Goal: Navigation & Orientation: Understand site structure

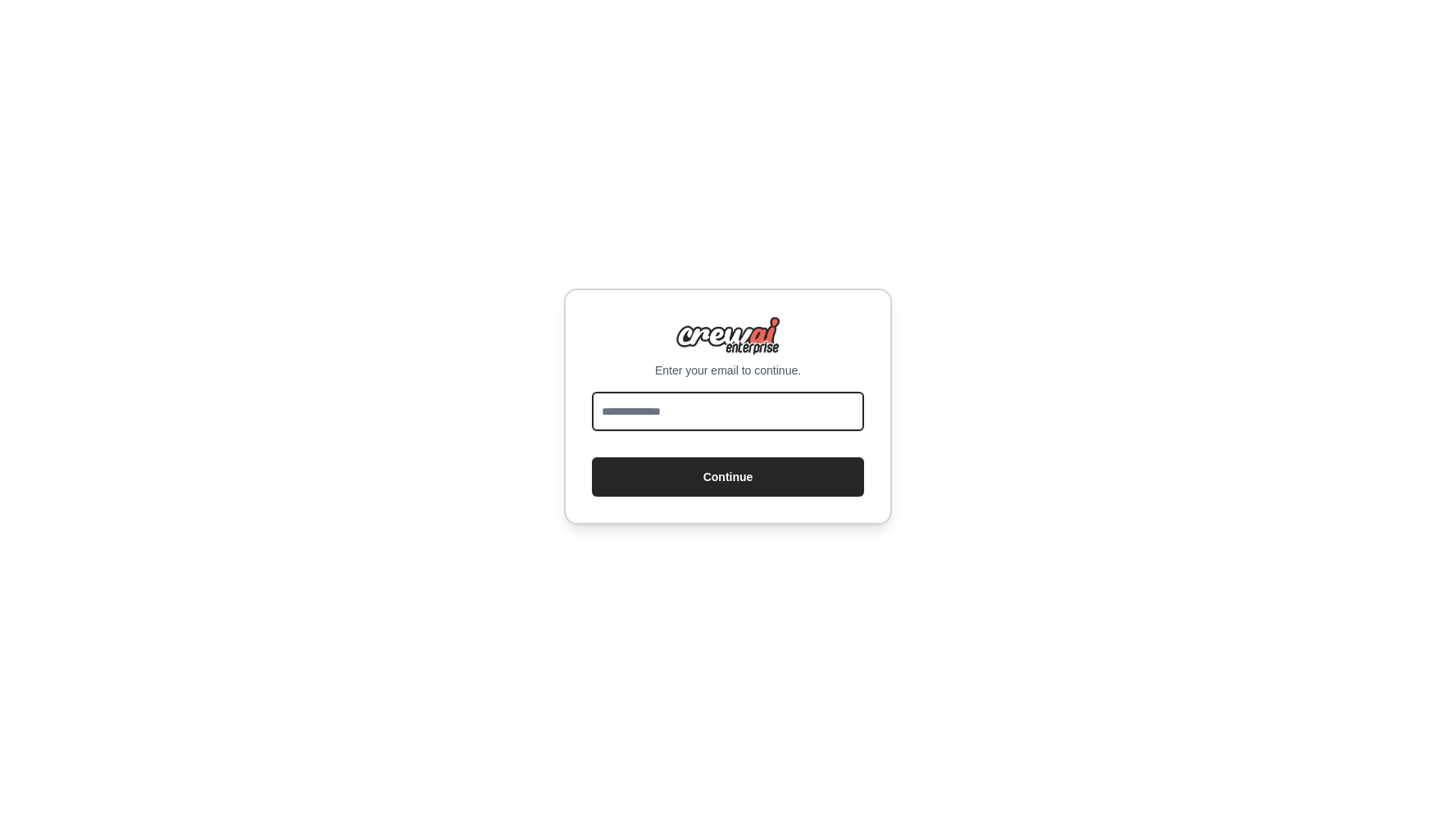
click at [673, 418] on input "email" at bounding box center [728, 412] width 273 height 39
type input "**********"
click at [739, 484] on button "Continue" at bounding box center [728, 477] width 273 height 39
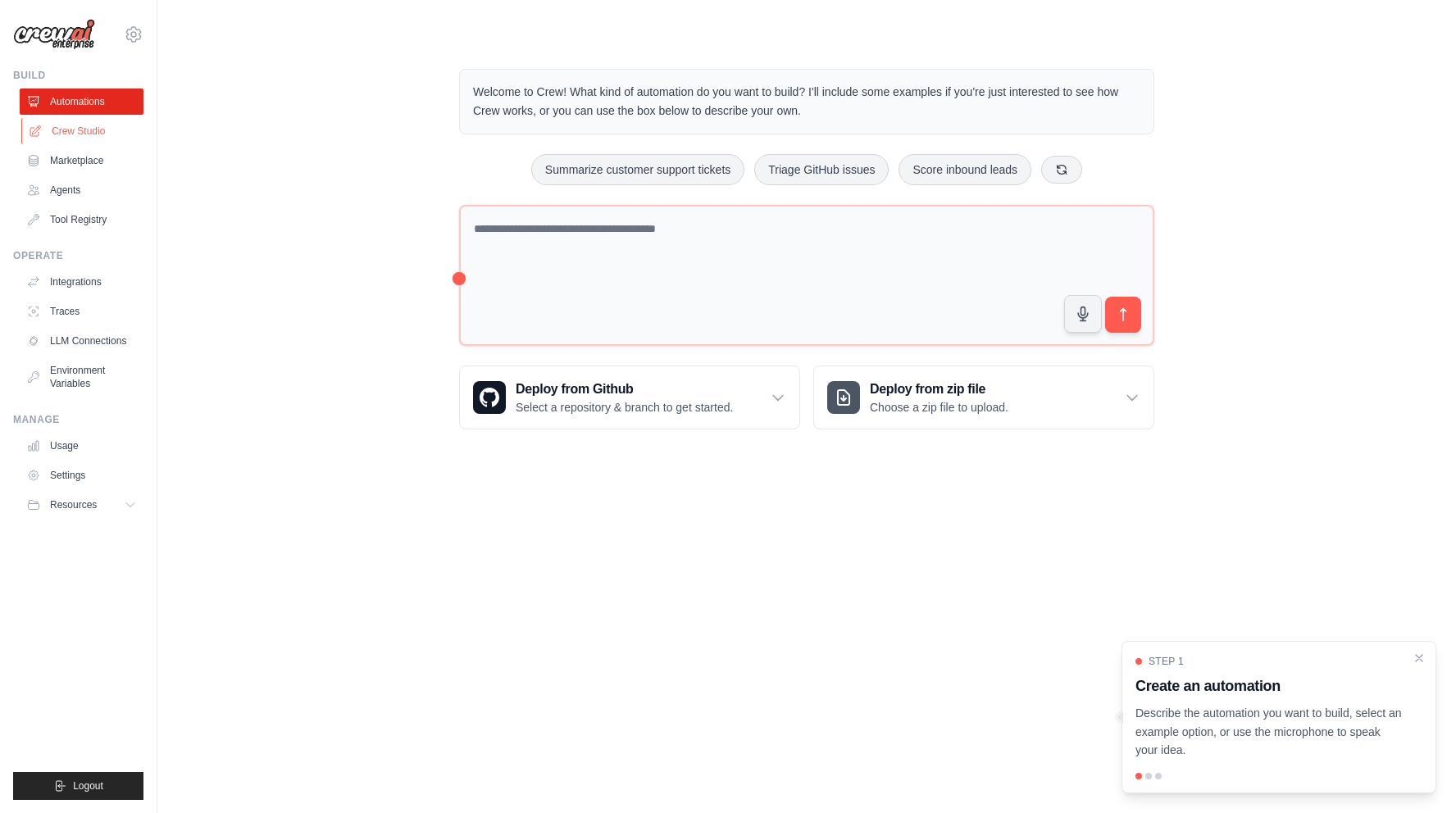
click at [103, 132] on link "Crew Studio" at bounding box center [83, 131] width 124 height 26
click at [88, 165] on link "Marketplace" at bounding box center [83, 161] width 124 height 26
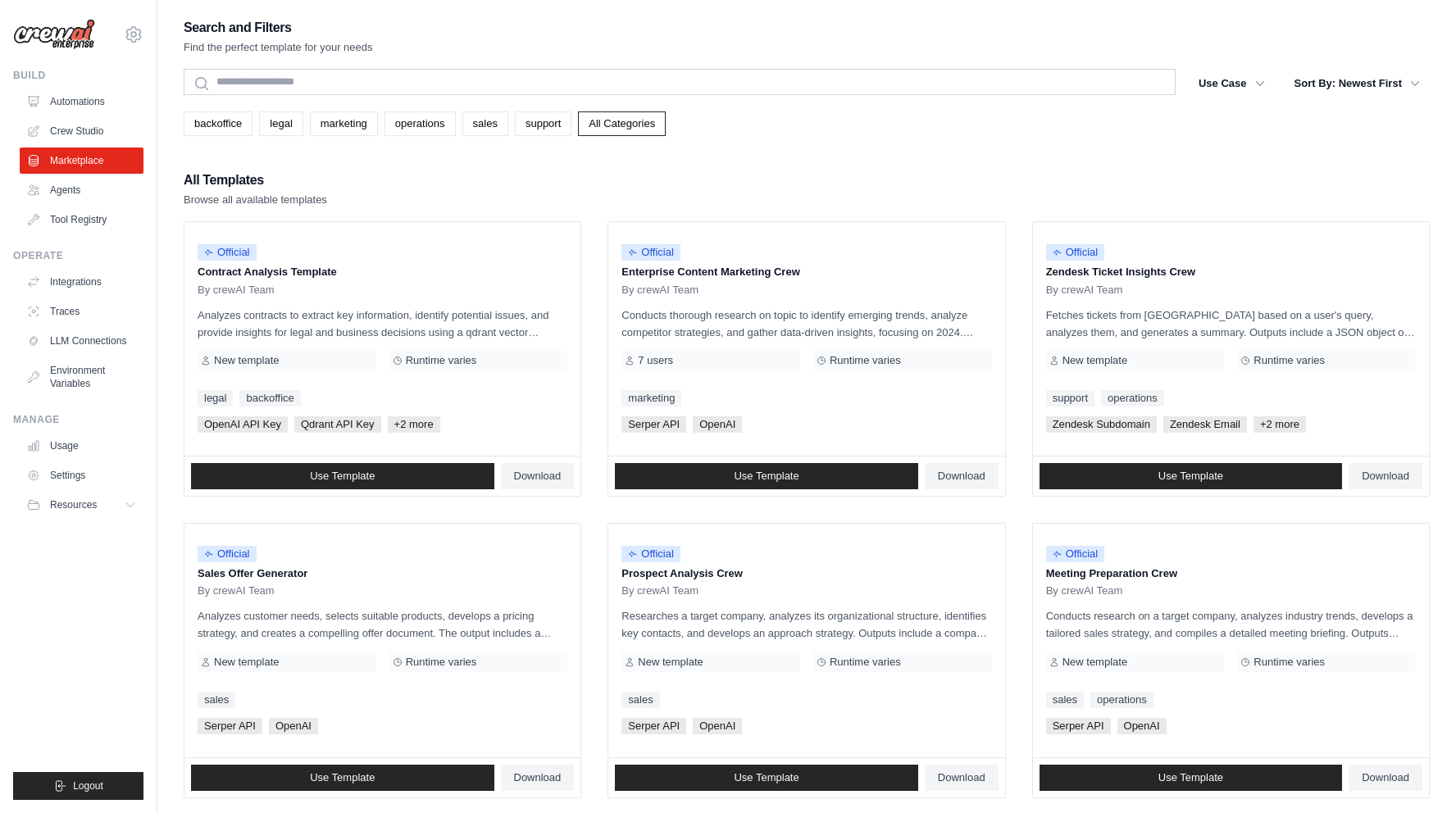
scroll to position [35, 0]
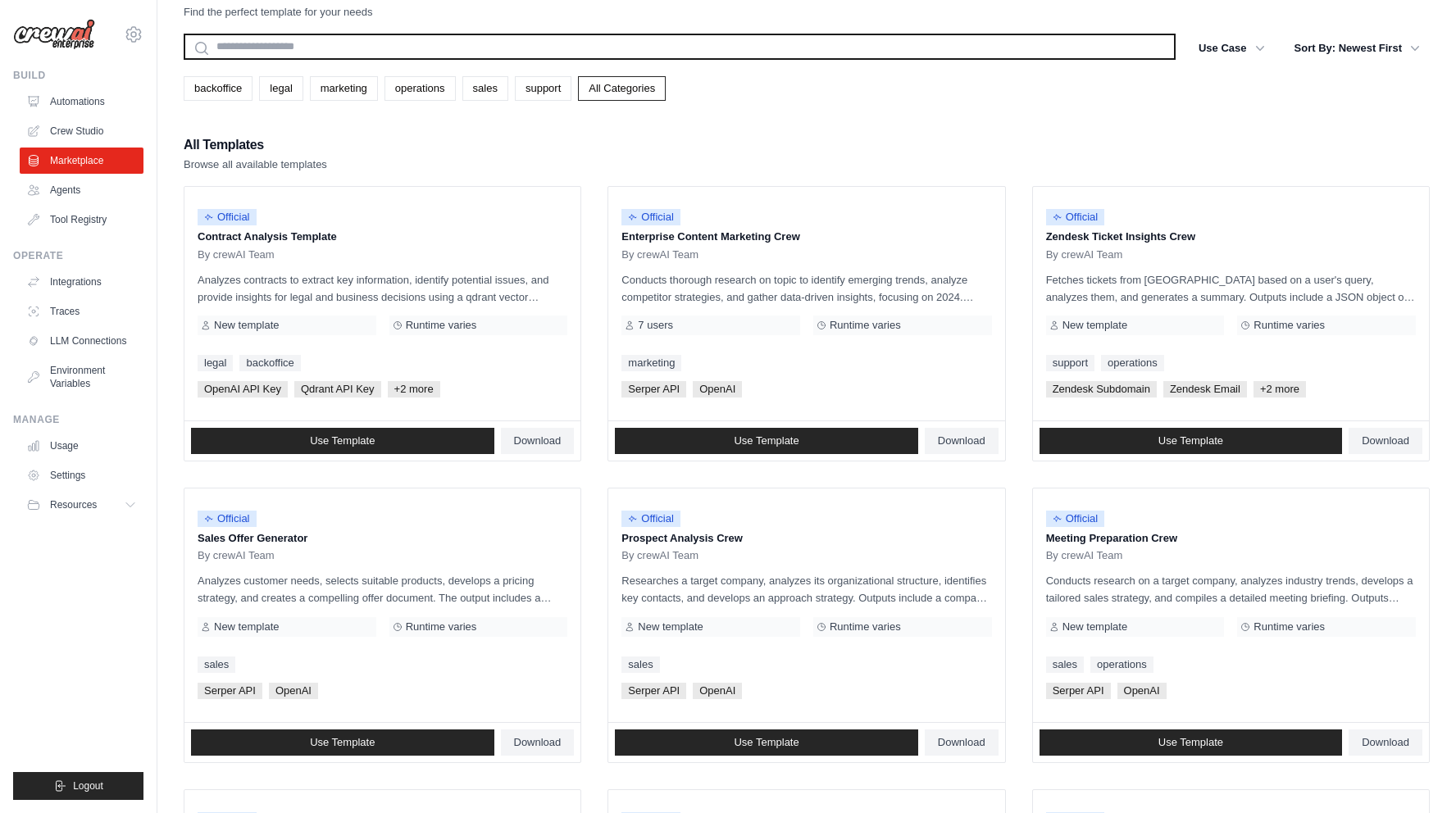
click at [684, 41] on input "text" at bounding box center [679, 46] width 992 height 26
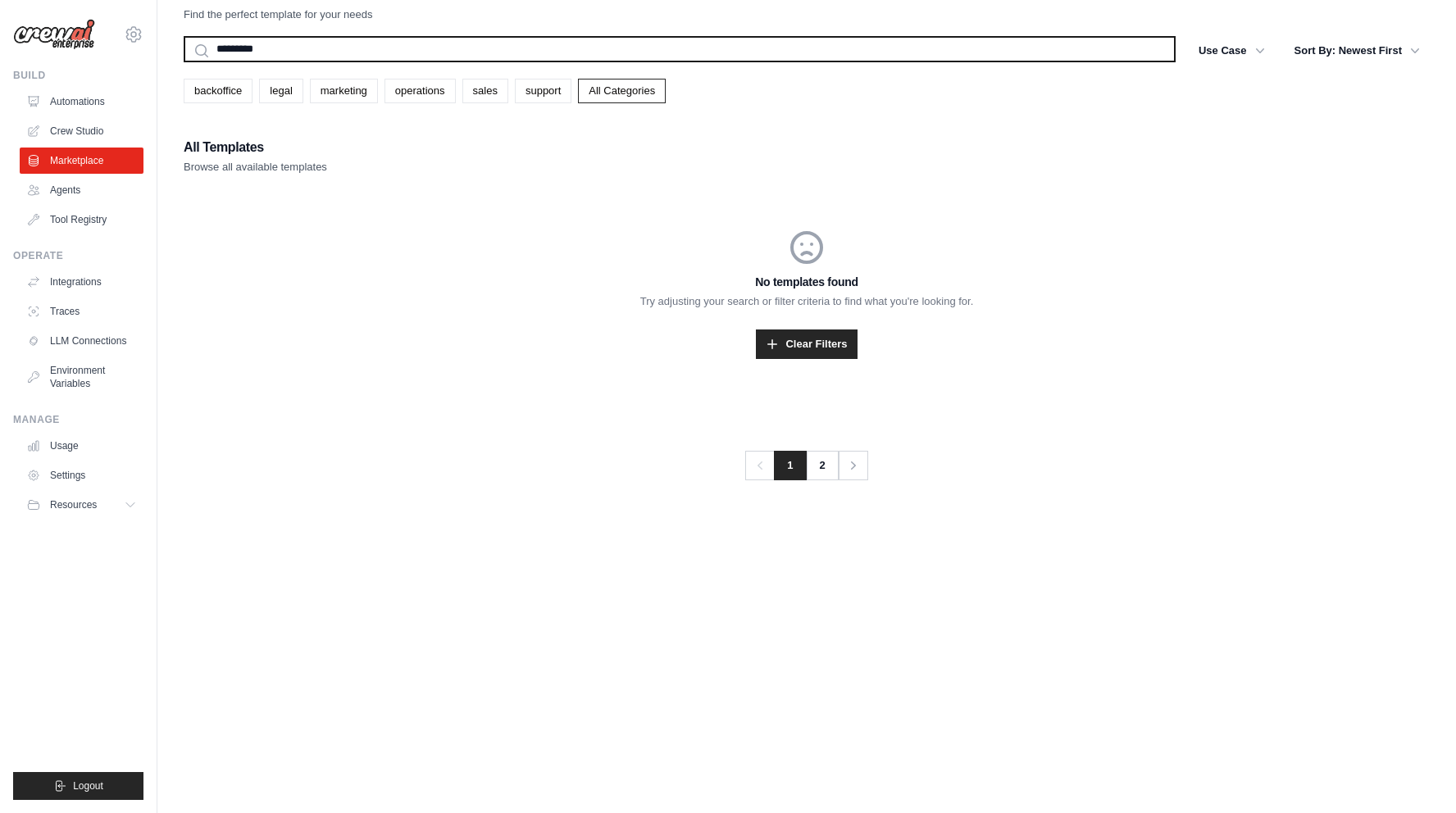
type input "*********"
click at [183, 61] on button "Search" at bounding box center [183, 61] width 1 height 1
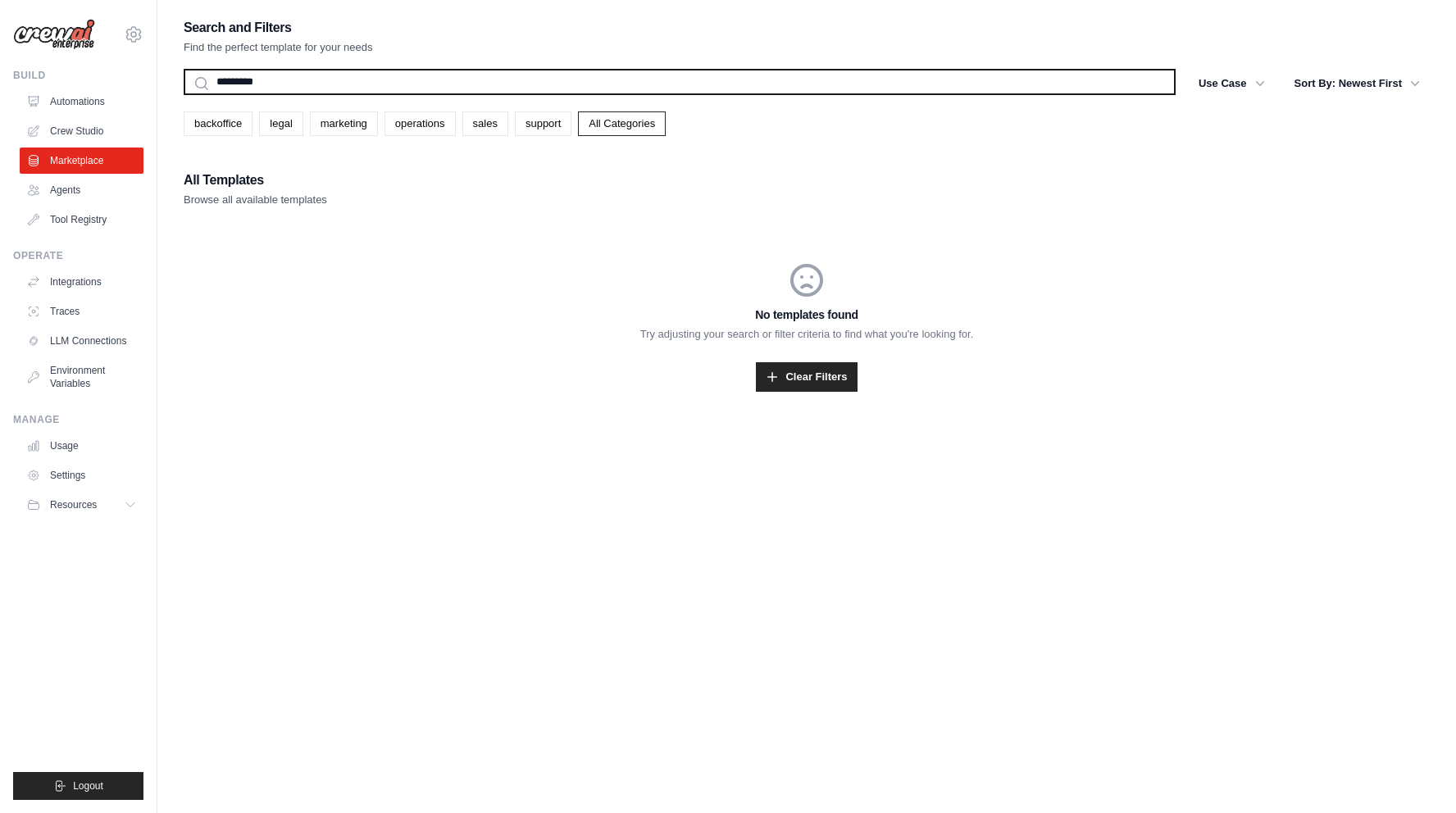
click at [1136, 86] on input "*********" at bounding box center [679, 82] width 992 height 26
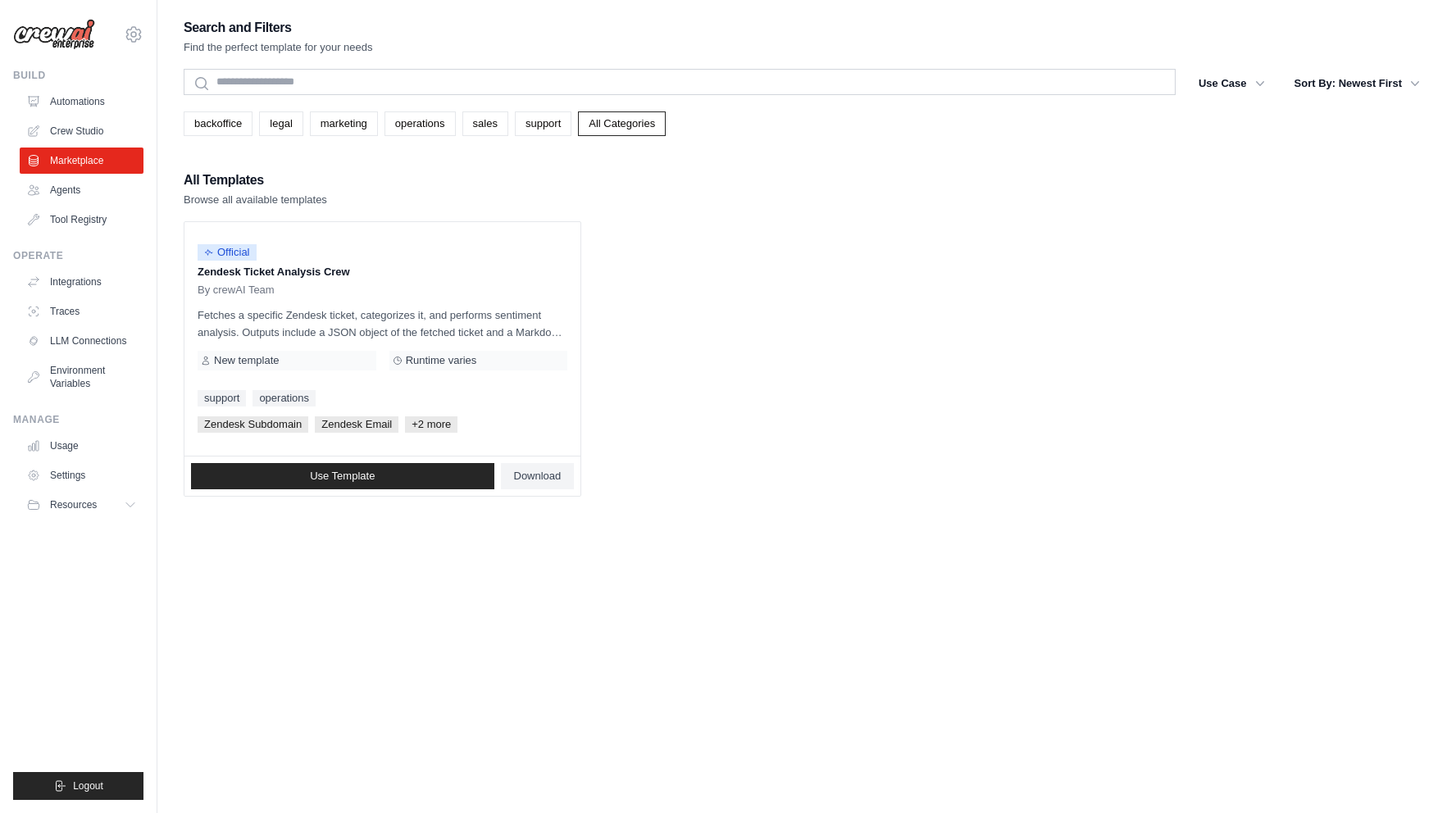
click at [511, 178] on div "All Templates Browse all available templates" at bounding box center [807, 189] width 1246 height 39
click at [81, 156] on link "Marketplace" at bounding box center [83, 161] width 124 height 26
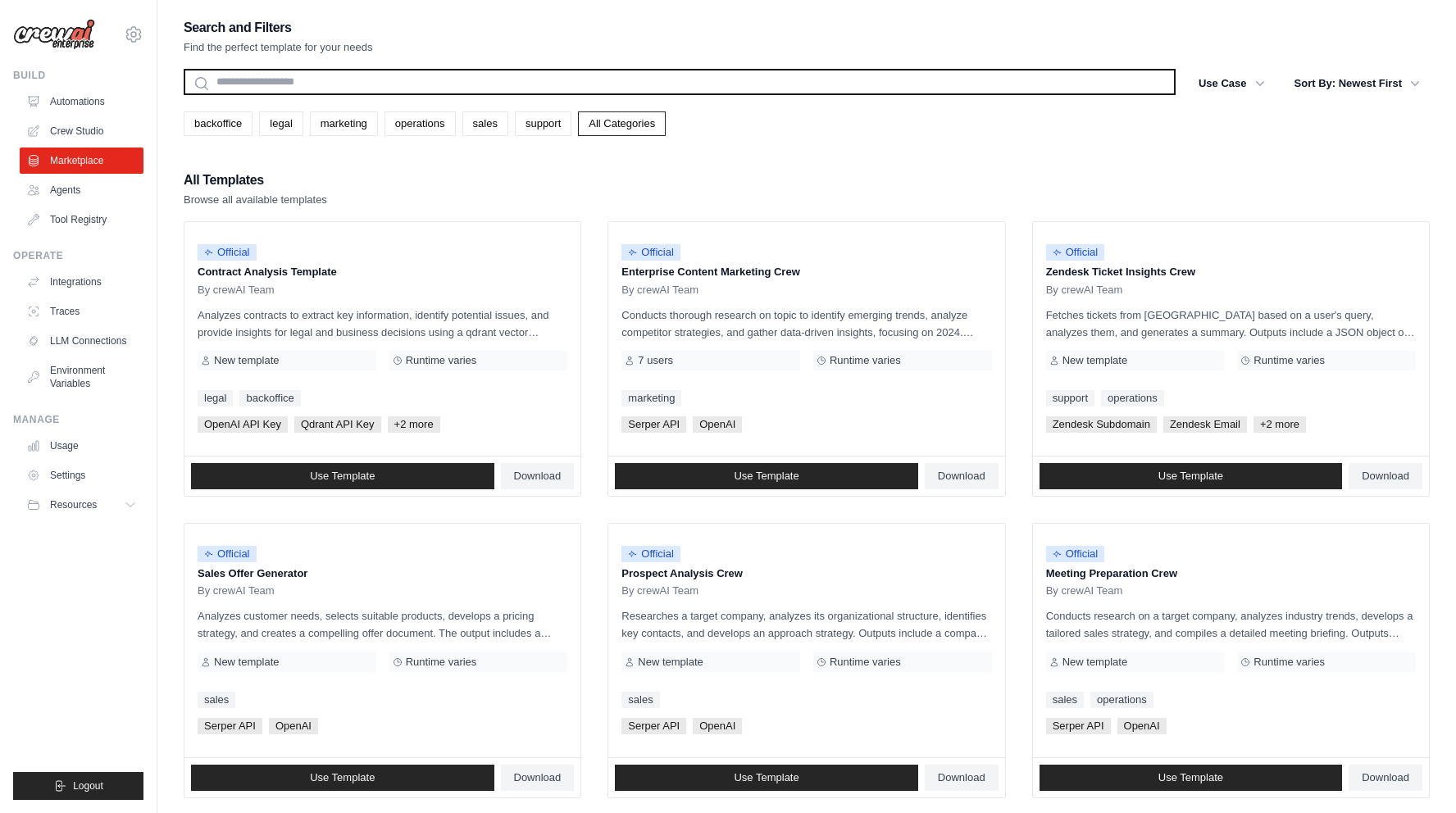
click at [282, 81] on input "text" at bounding box center [679, 82] width 992 height 26
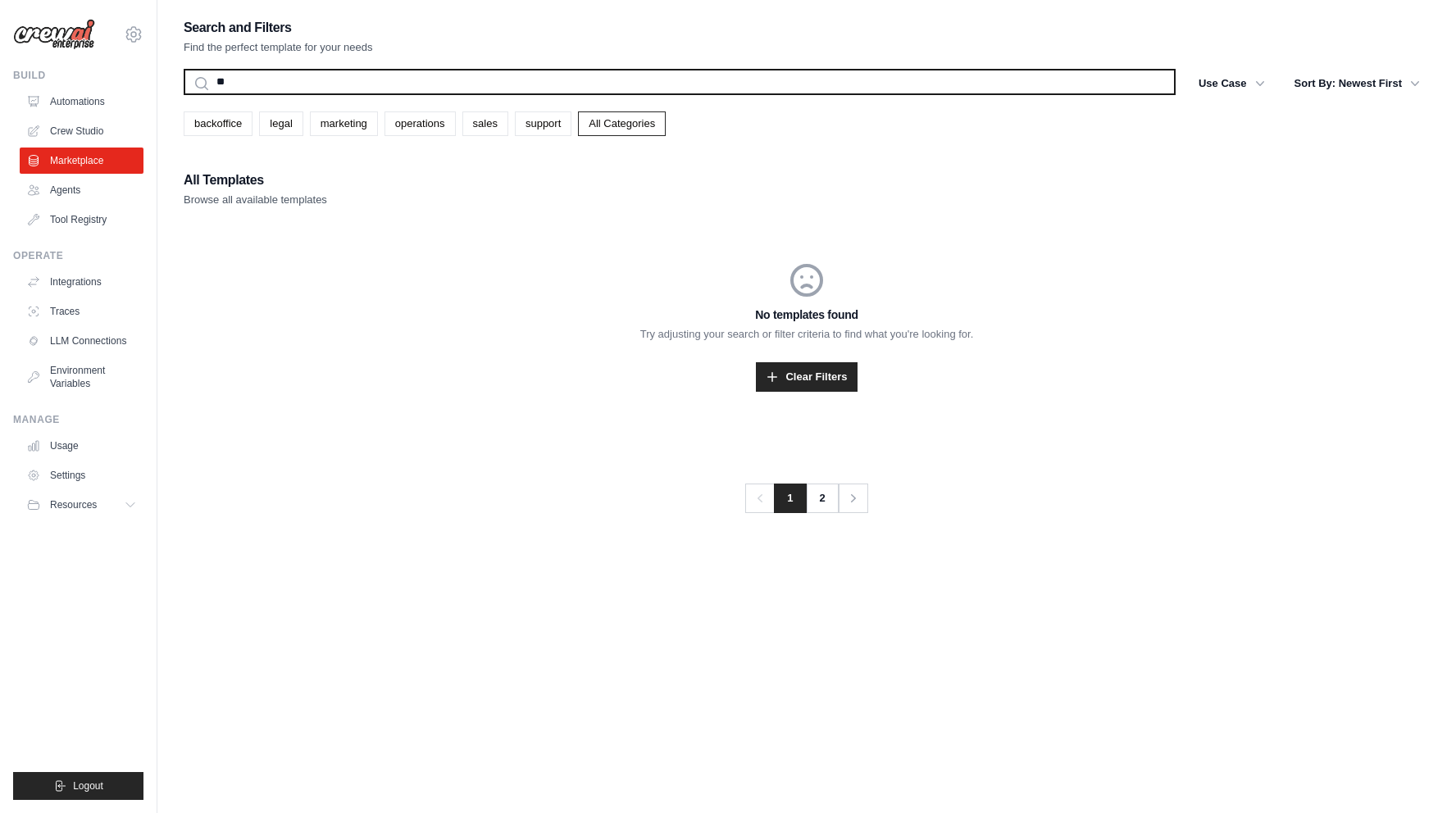
type input "*"
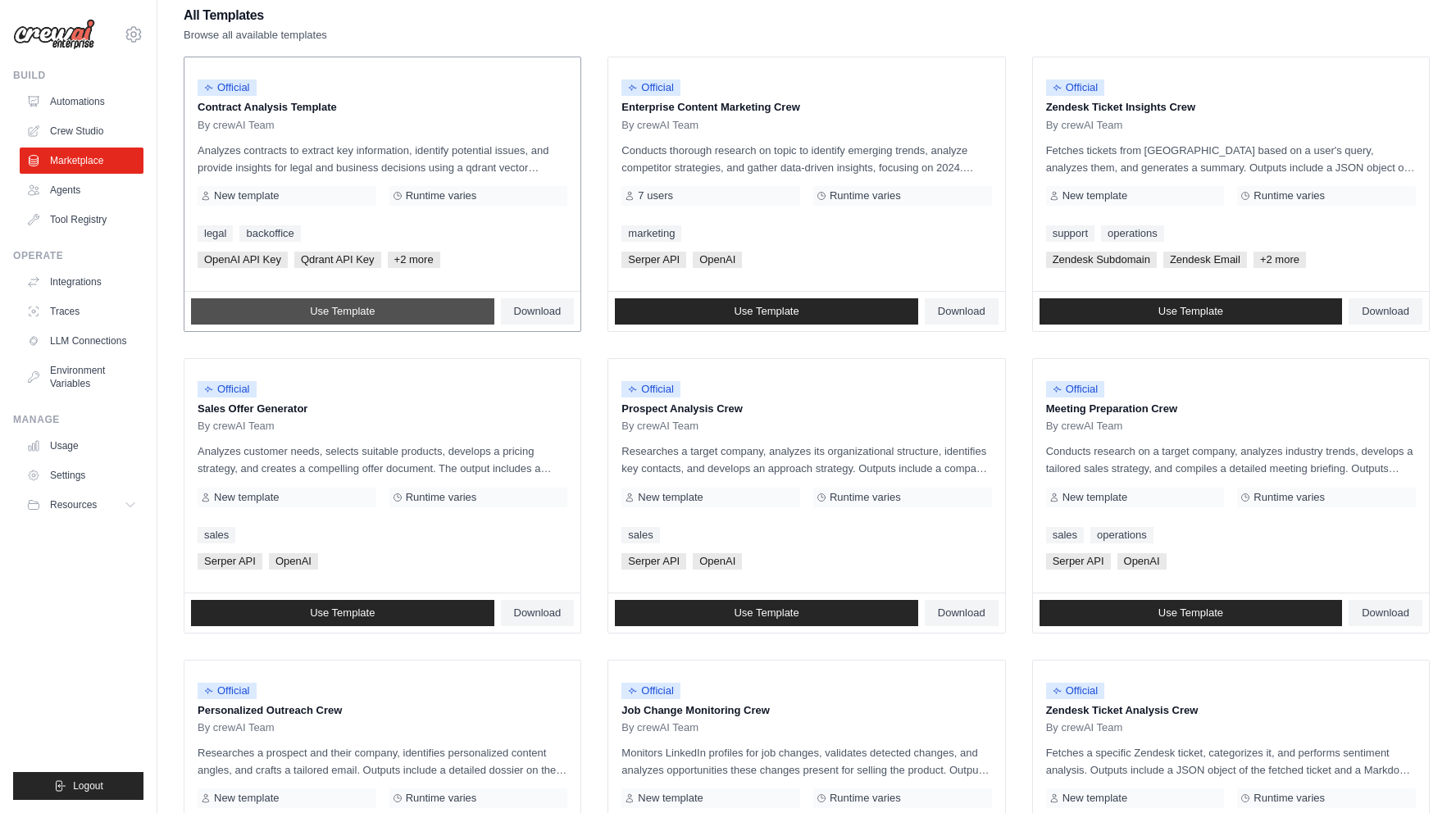
scroll to position [81, 0]
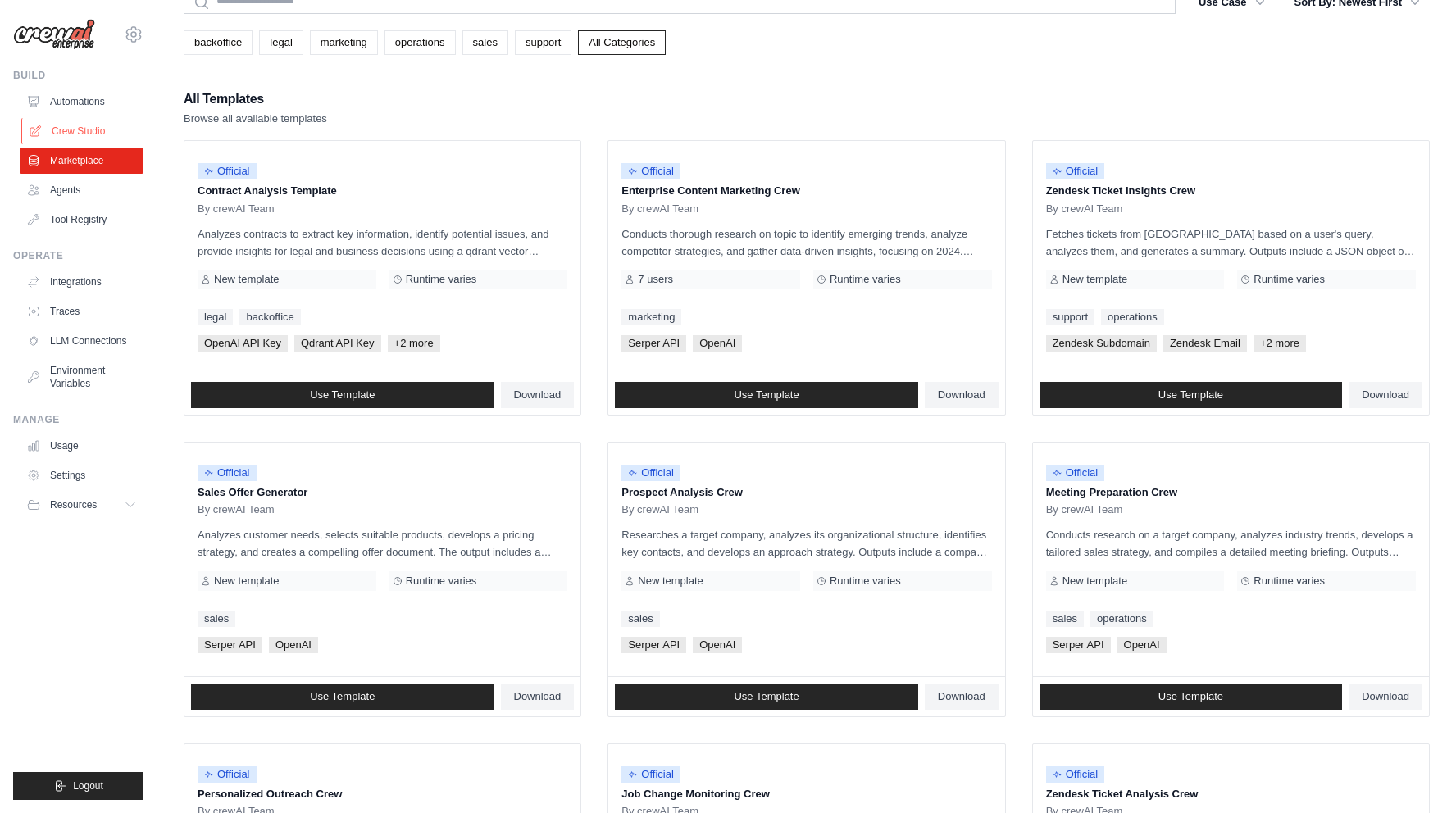
click at [62, 135] on link "Crew Studio" at bounding box center [83, 131] width 124 height 26
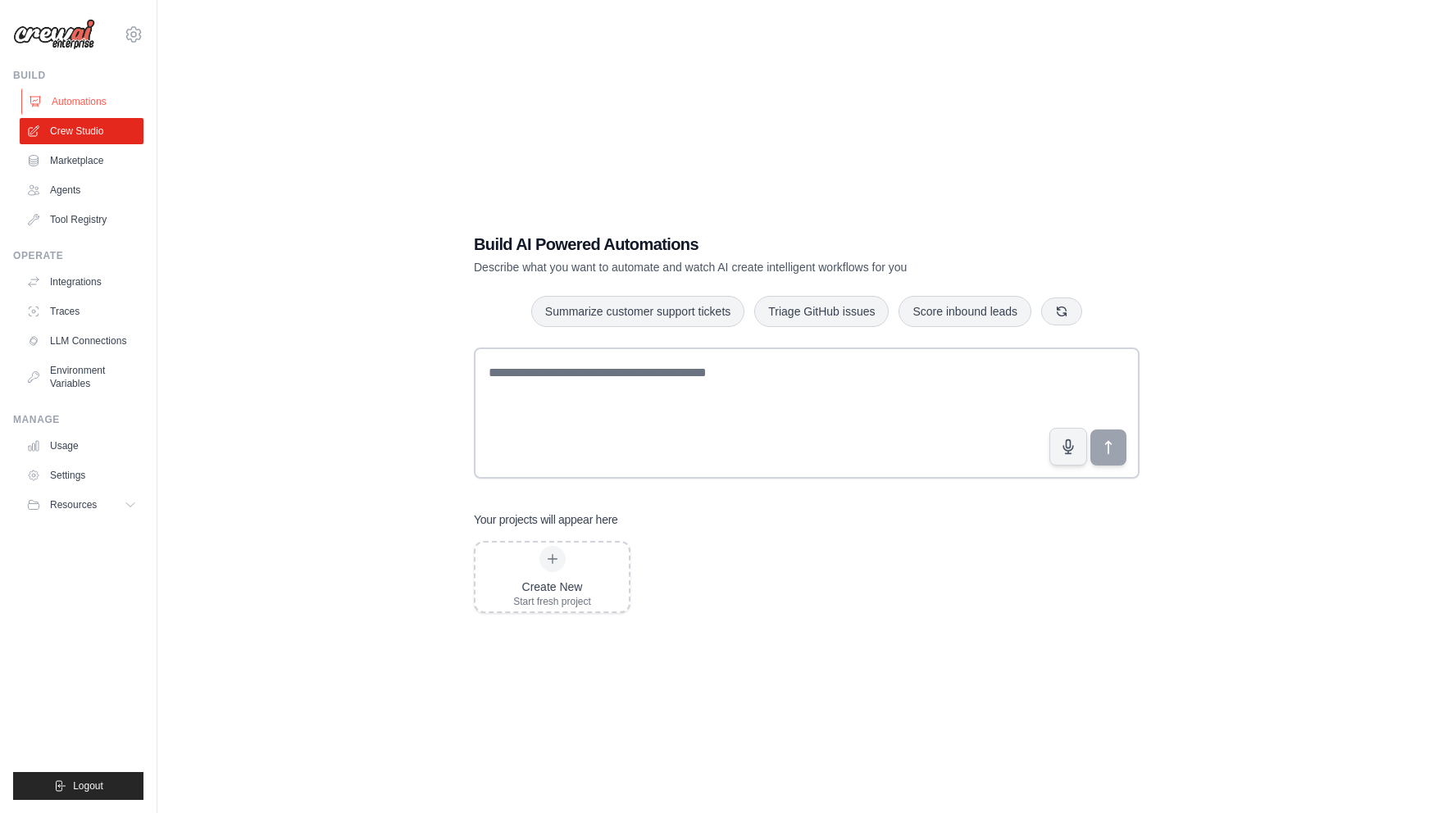
click at [54, 100] on link "Automations" at bounding box center [83, 102] width 124 height 26
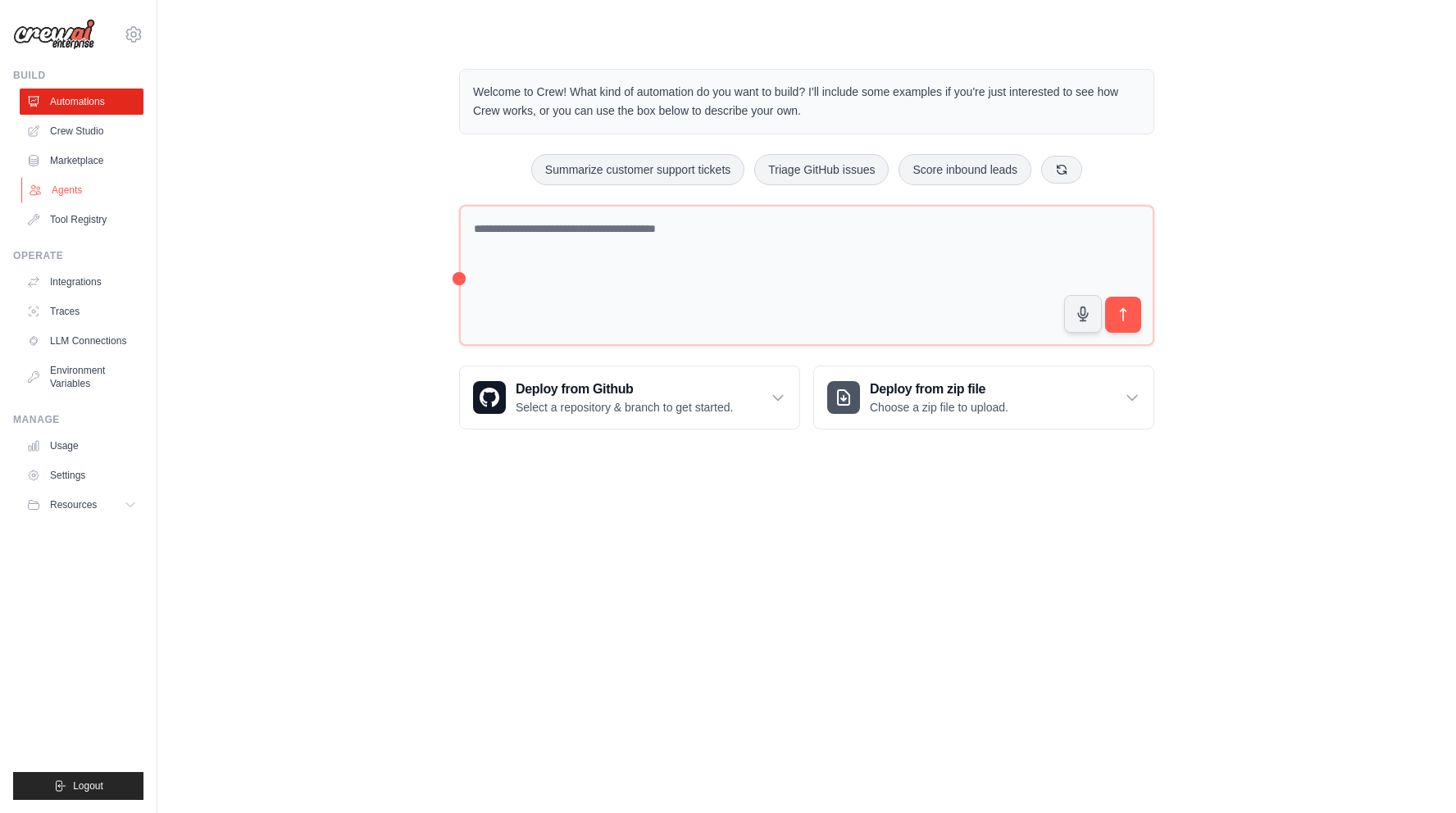
click at [84, 194] on link "Agents" at bounding box center [83, 190] width 124 height 26
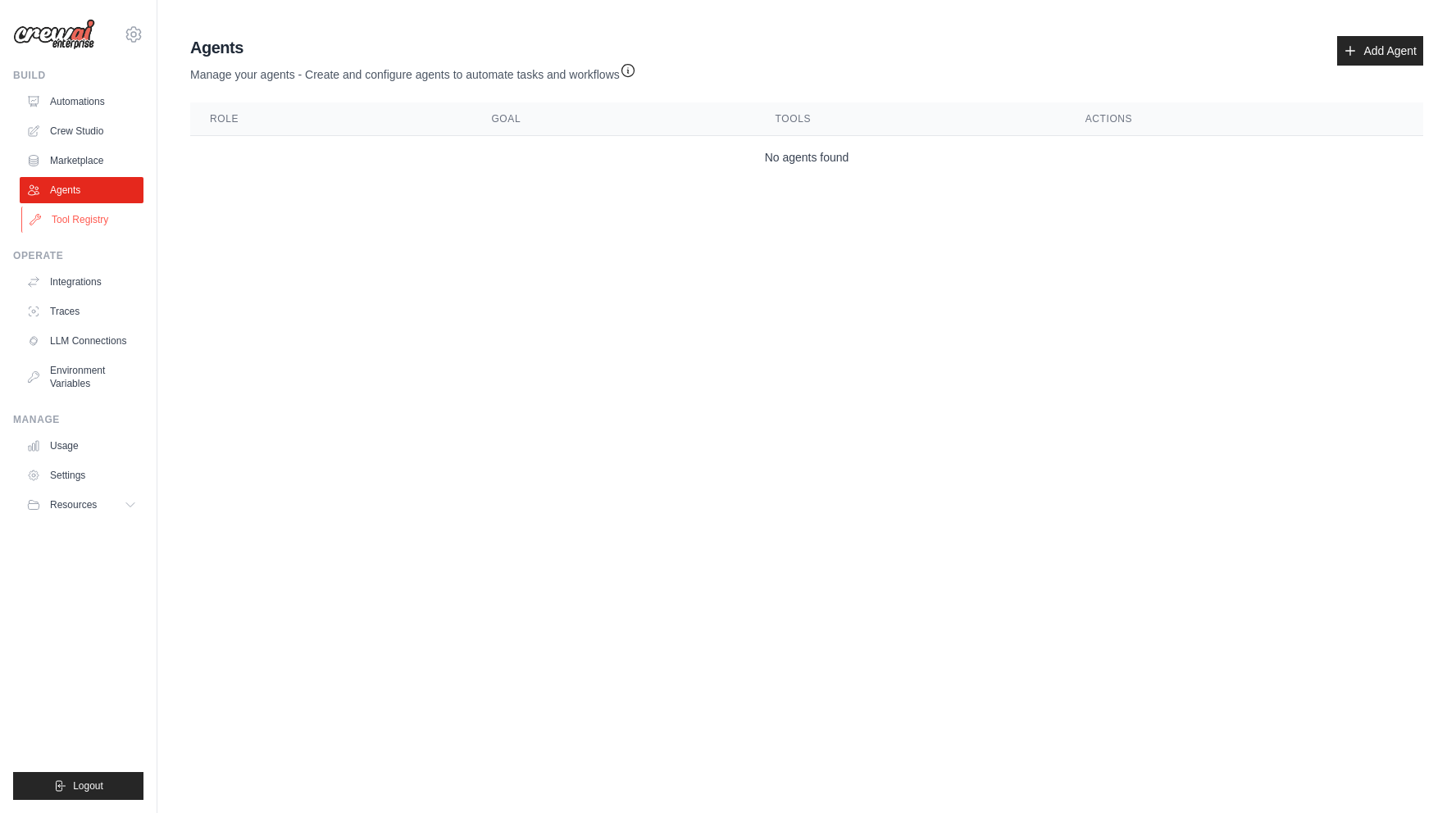
click at [84, 228] on link "Tool Registry" at bounding box center [83, 219] width 124 height 26
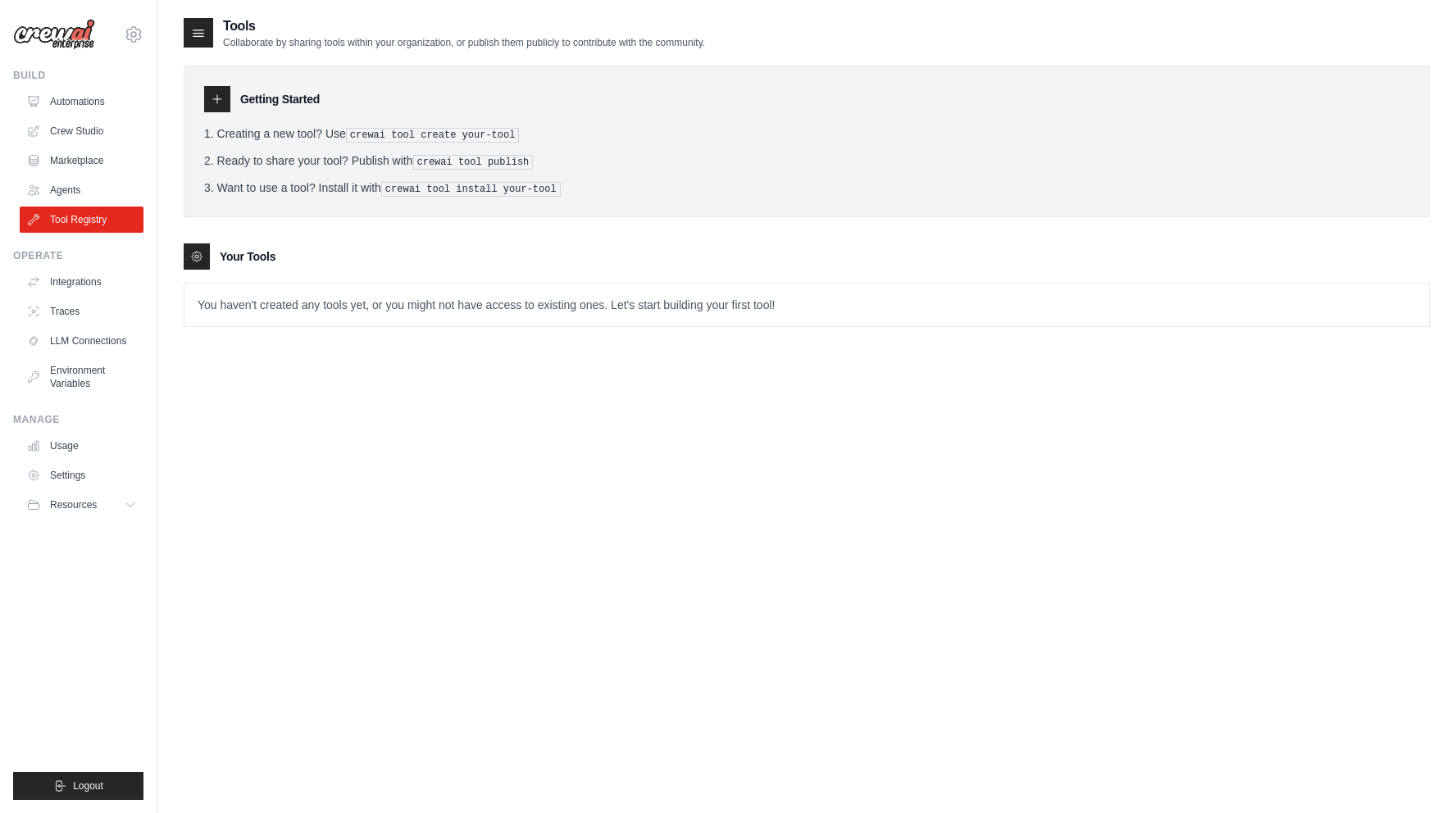
click at [788, 447] on div "Tools Collaborate by sharing tools within your organization, or publish them pu…" at bounding box center [807, 423] width 1246 height 813
click at [616, 502] on div "Tools Collaborate by sharing tools within your organization, or publish them pu…" at bounding box center [807, 423] width 1246 height 813
